Goal: Task Accomplishment & Management: Manage account settings

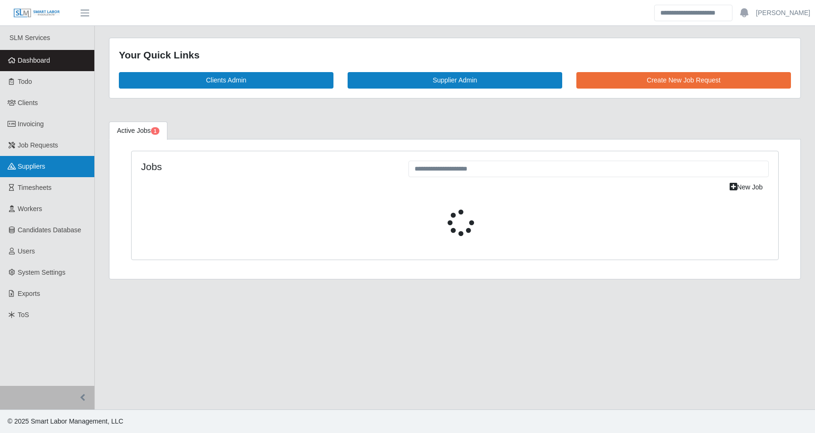
select select "****"
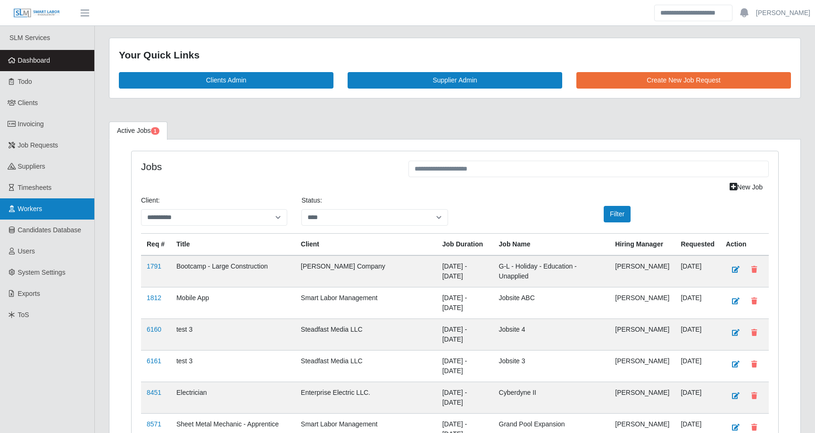
click at [24, 210] on span "Workers" at bounding box center [30, 209] width 25 height 8
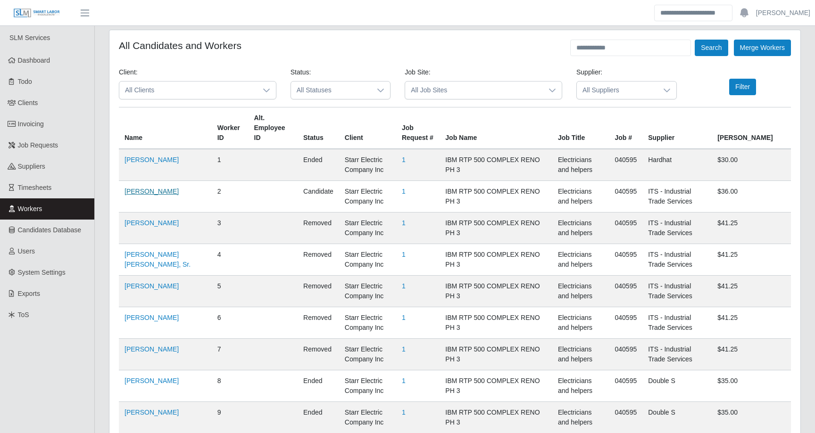
click at [159, 188] on link "Gregory Bellamy" at bounding box center [151, 192] width 54 height 8
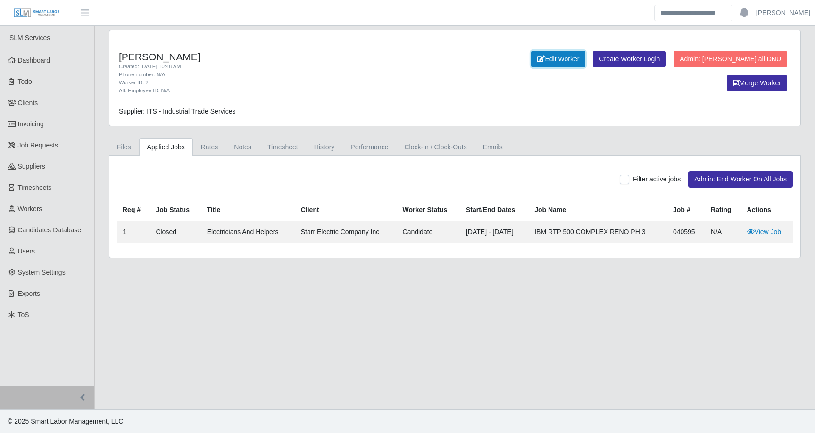
click at [585, 62] on link "Edit Worker" at bounding box center [558, 59] width 54 height 17
